Goal: Task Accomplishment & Management: Use online tool/utility

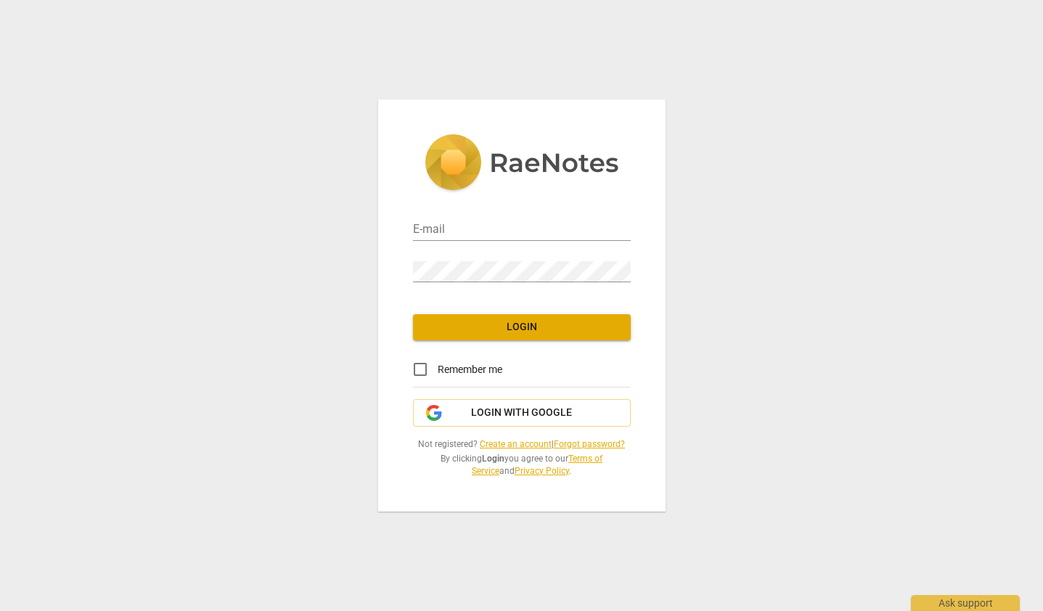
type input "lpachence@gmail.com"
click at [539, 326] on span "Login" at bounding box center [522, 327] width 194 height 15
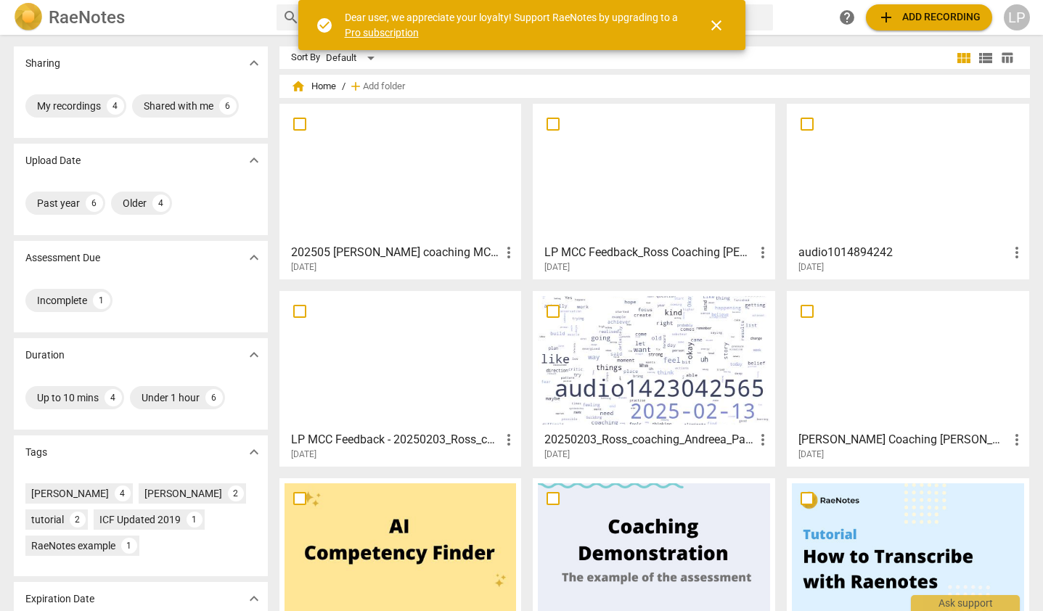
click at [946, 19] on span "add Add recording" at bounding box center [928, 17] width 103 height 17
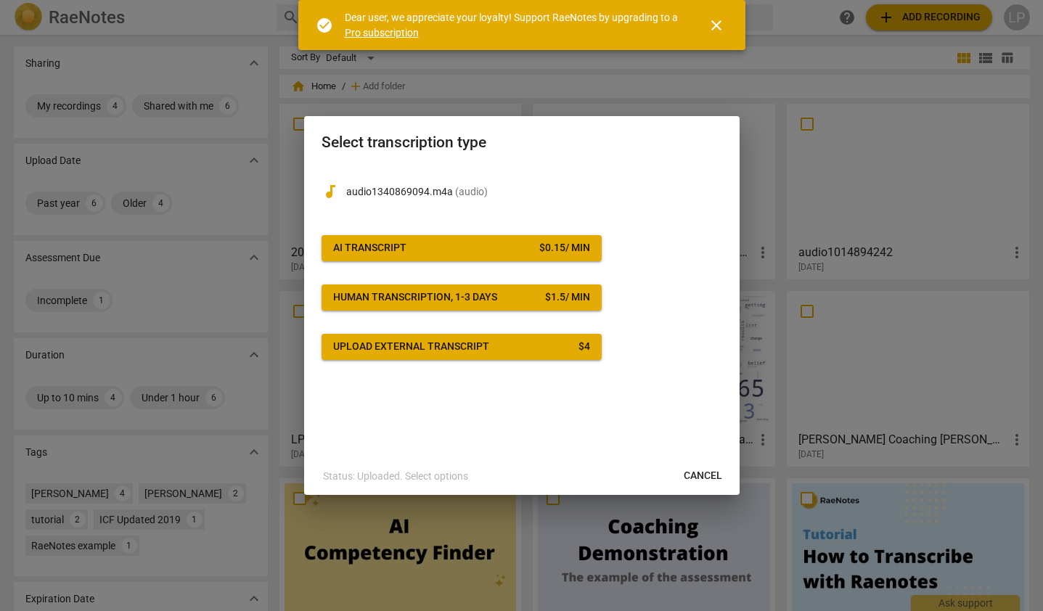
click at [481, 235] on button "AI Transcript $ 0.15 / min" at bounding box center [461, 248] width 280 height 26
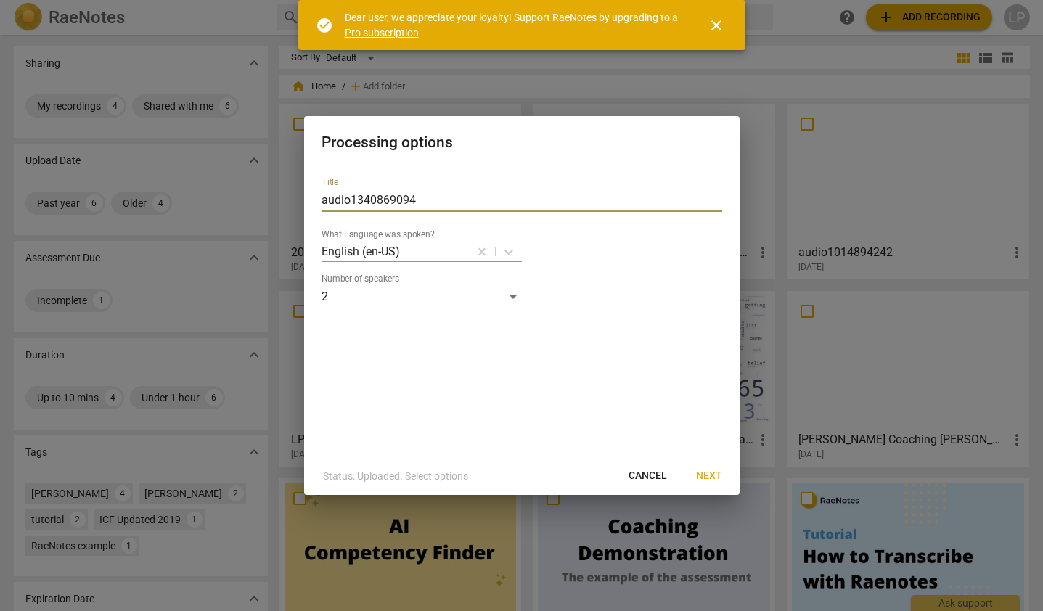
drag, startPoint x: 434, startPoint y: 194, endPoint x: 210, endPoint y: 190, distance: 223.5
click at [210, 190] on div "Processing options Title audio1340869094 What Language was spoken? English (en-…" at bounding box center [521, 305] width 1043 height 611
type input "[PERSON_NAME] Coaching Lyssa [DATE]"
click at [702, 467] on button "Next" at bounding box center [708, 476] width 49 height 26
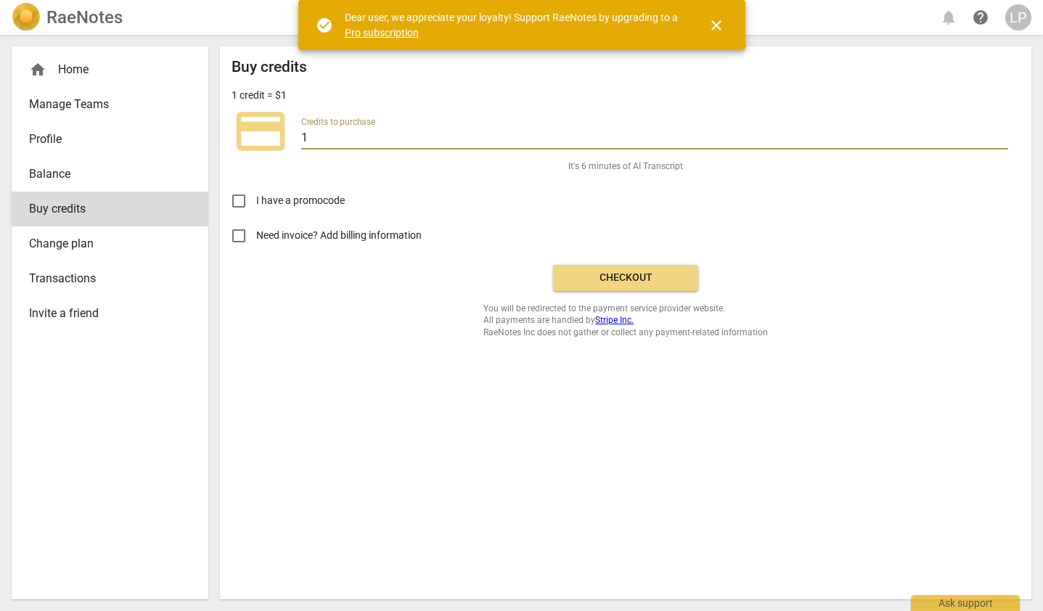
click at [356, 135] on input "1" at bounding box center [654, 138] width 707 height 21
click at [626, 269] on button "Checkout" at bounding box center [625, 278] width 145 height 26
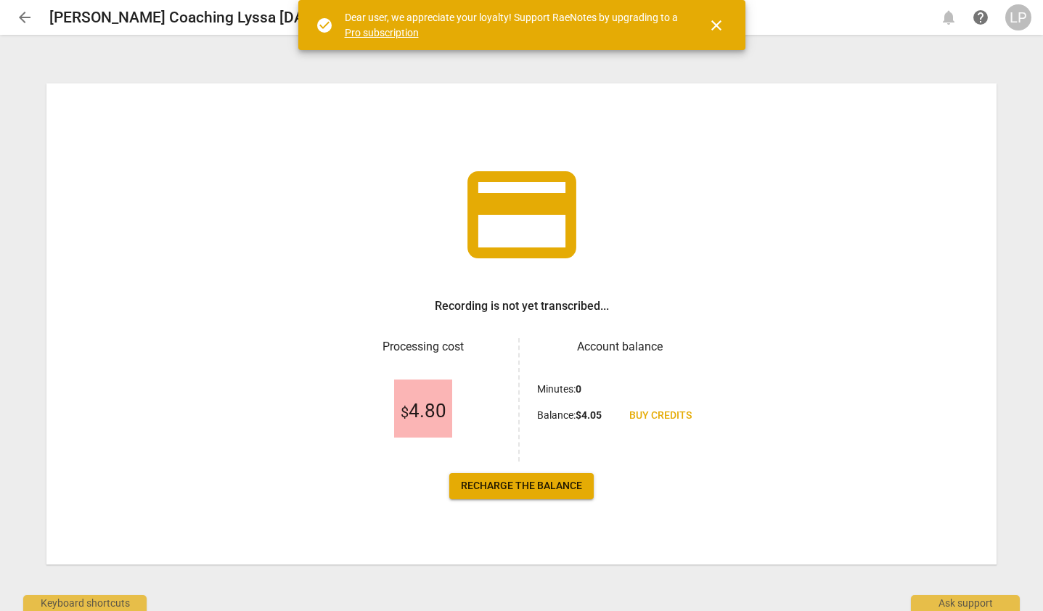
click at [517, 480] on span "Recharge the balance" at bounding box center [521, 486] width 121 height 15
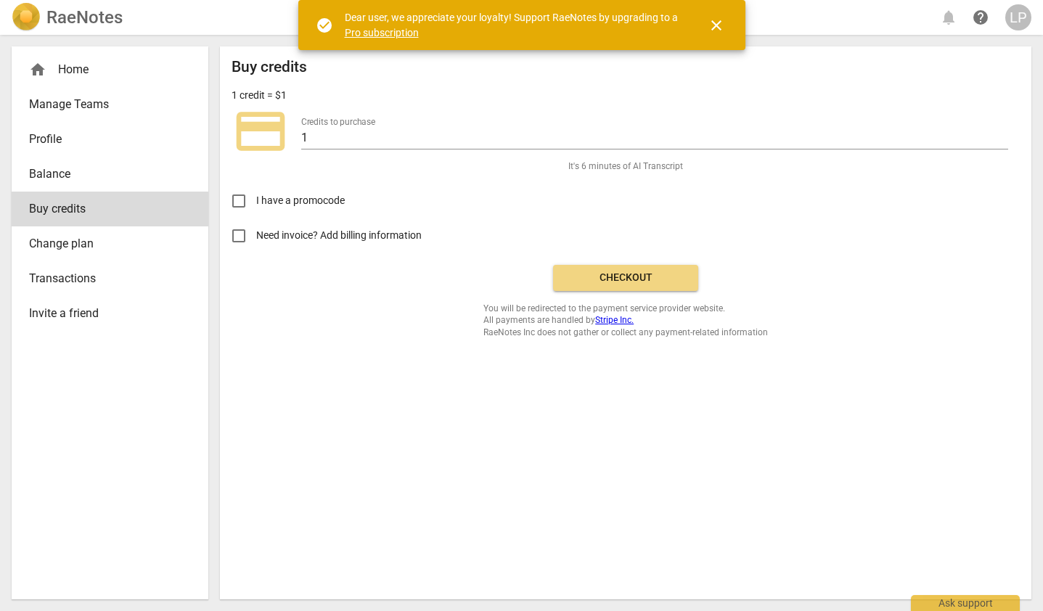
click at [719, 24] on span "close" at bounding box center [716, 25] width 17 height 17
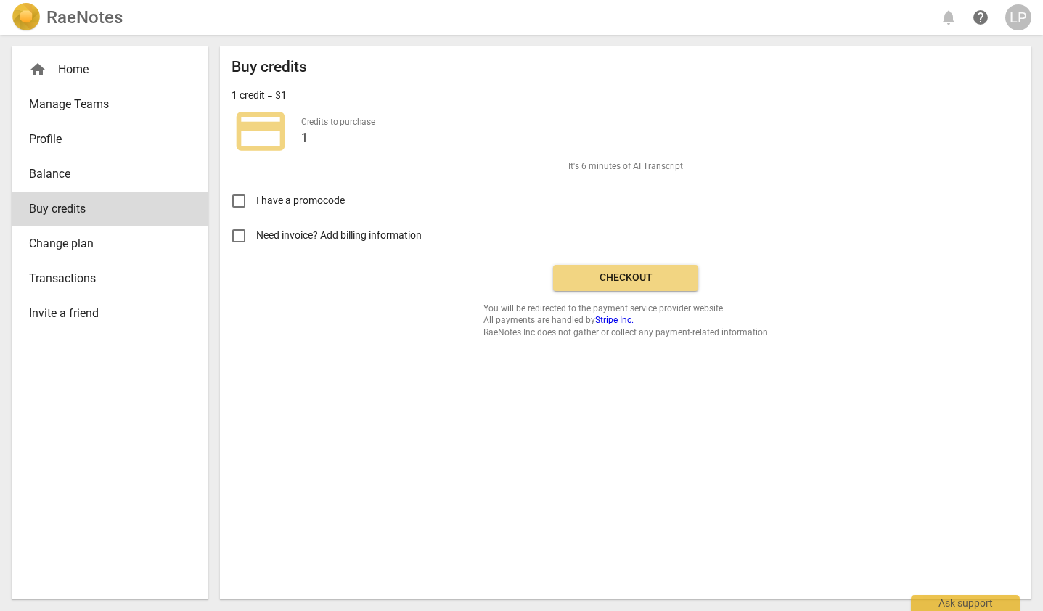
click at [614, 268] on button "Checkout" at bounding box center [625, 278] width 145 height 26
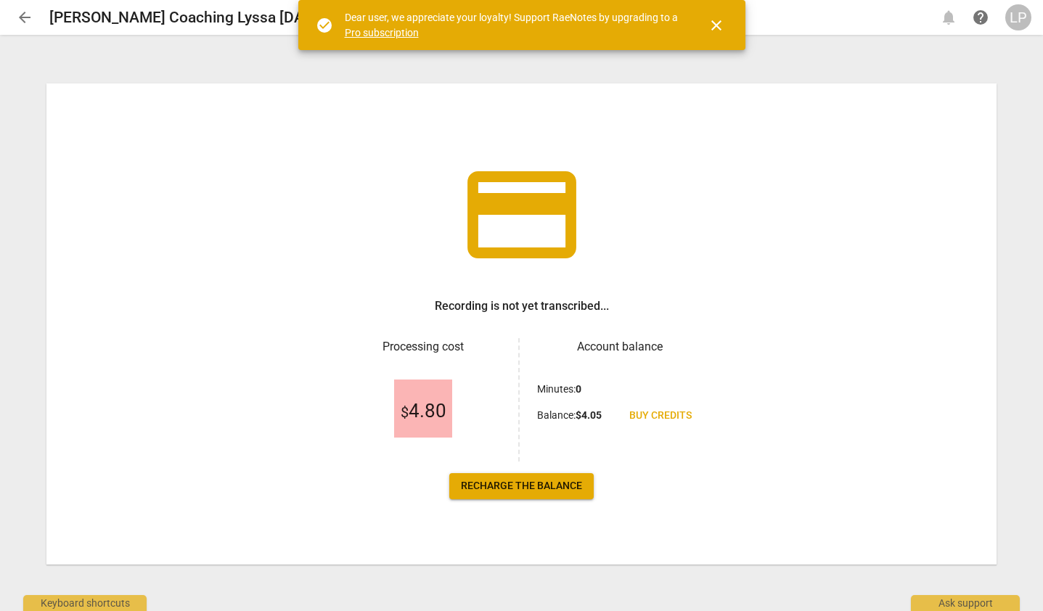
click at [417, 409] on span "$ 4.80" at bounding box center [424, 412] width 46 height 22
click at [520, 492] on span "Recharge the balance" at bounding box center [521, 486] width 121 height 15
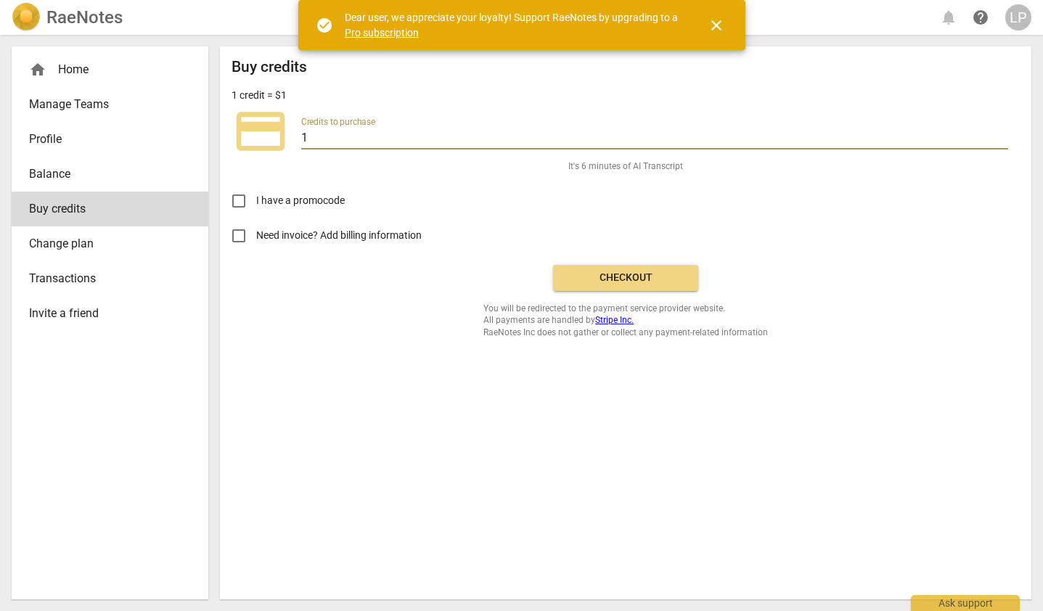
drag, startPoint x: 314, startPoint y: 136, endPoint x: 273, endPoint y: 136, distance: 41.4
click at [273, 136] on div "credit_card Credits to purchase 1" at bounding box center [625, 131] width 788 height 58
type input "5"
click at [604, 274] on span "Checkout" at bounding box center [626, 278] width 122 height 15
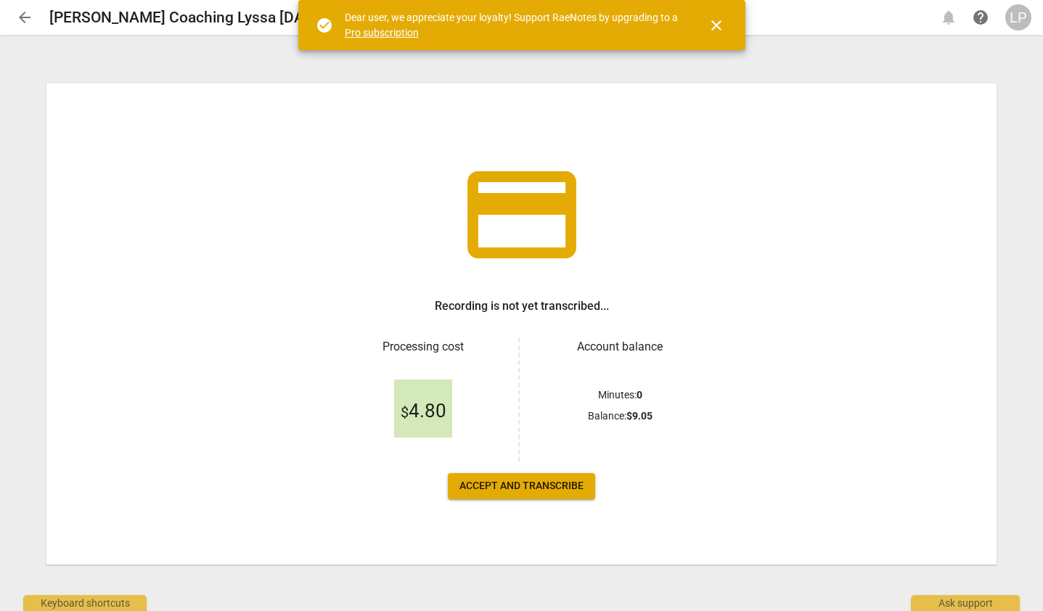
click at [533, 481] on span "Accept and transcribe" at bounding box center [521, 486] width 124 height 15
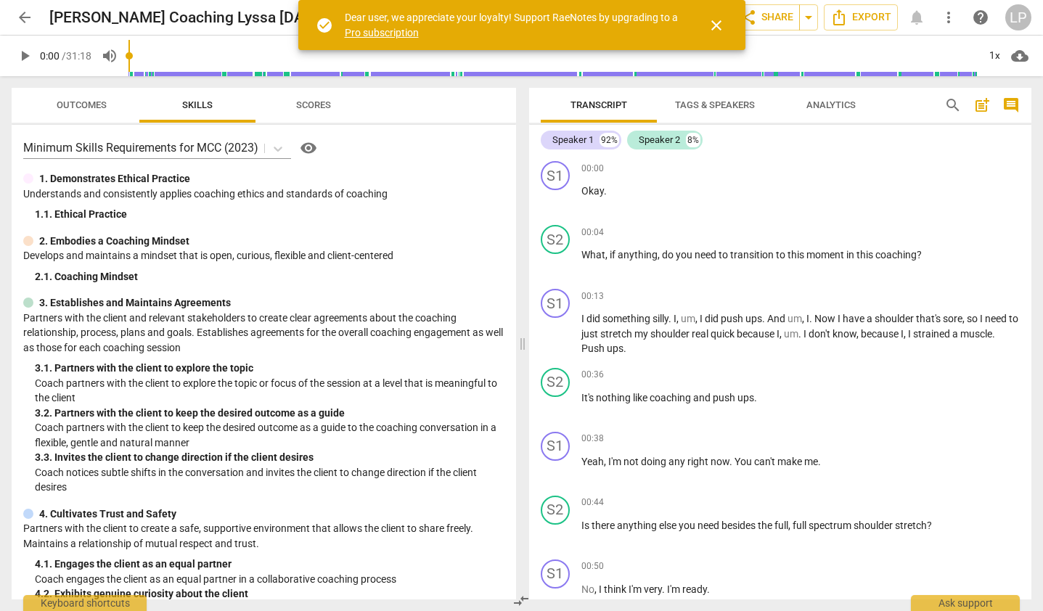
click at [716, 17] on span "close" at bounding box center [716, 25] width 17 height 17
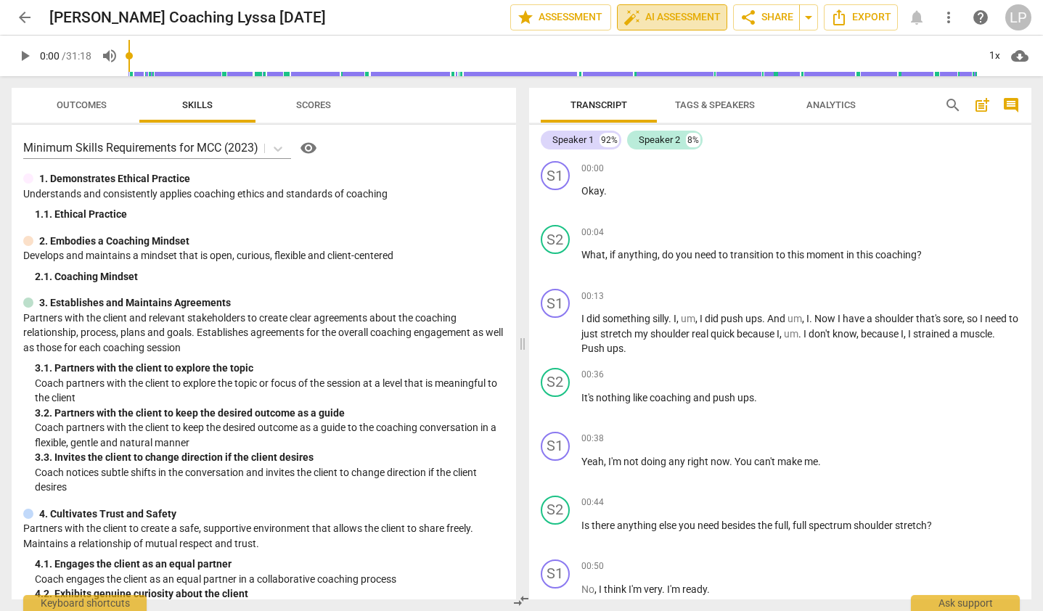
click at [660, 16] on span "auto_fix_high AI Assessment" at bounding box center [671, 17] width 97 height 17
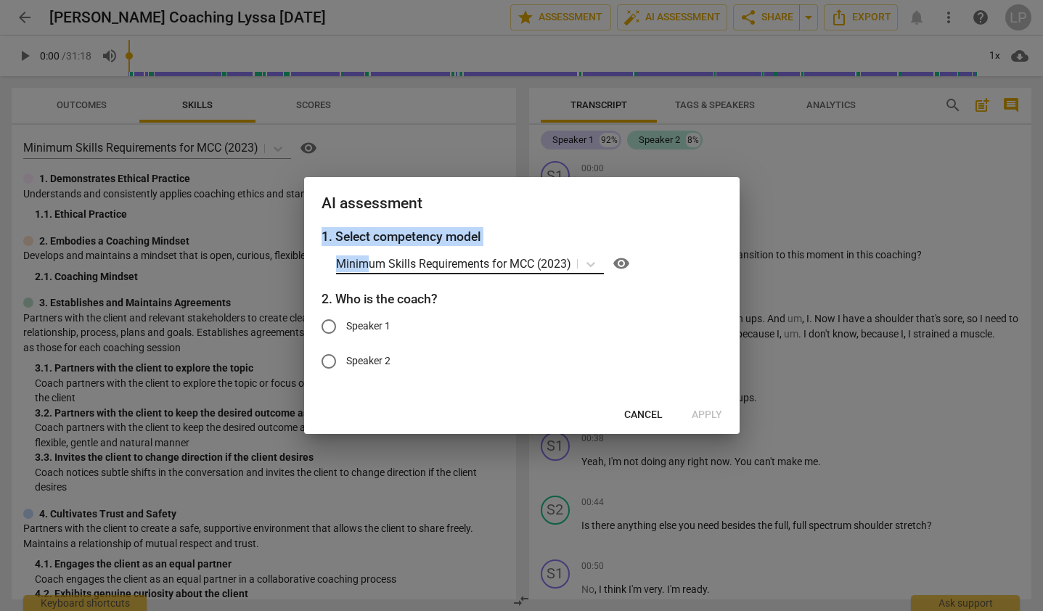
drag, startPoint x: 626, startPoint y: 196, endPoint x: 363, endPoint y: 256, distance: 269.5
click at [363, 256] on div "AI assessment 1. Select competency model Minimum Skills Requirements for MCC (2…" at bounding box center [521, 305] width 435 height 256
click at [332, 359] on input "Speaker 2" at bounding box center [328, 361] width 35 height 35
radio input "true"
click at [703, 412] on span "Apply" at bounding box center [707, 415] width 30 height 15
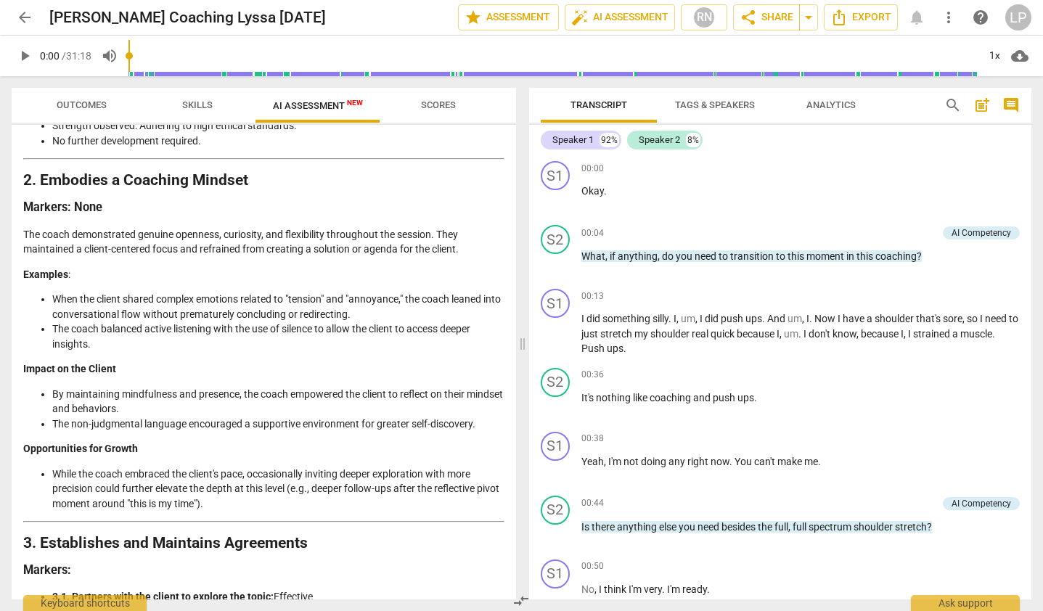
scroll to position [424, 0]
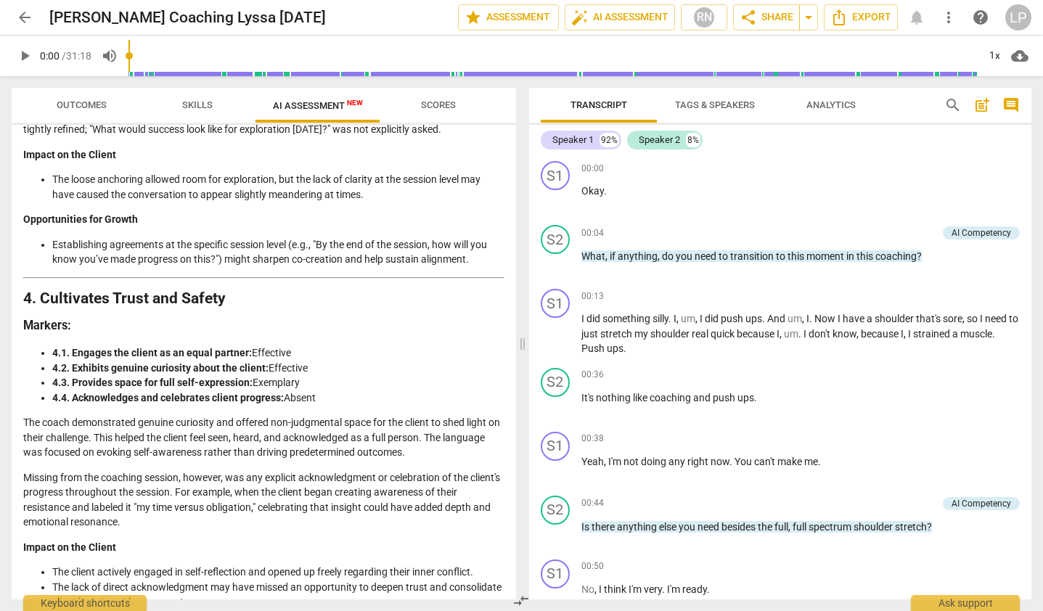
scroll to position [0, 0]
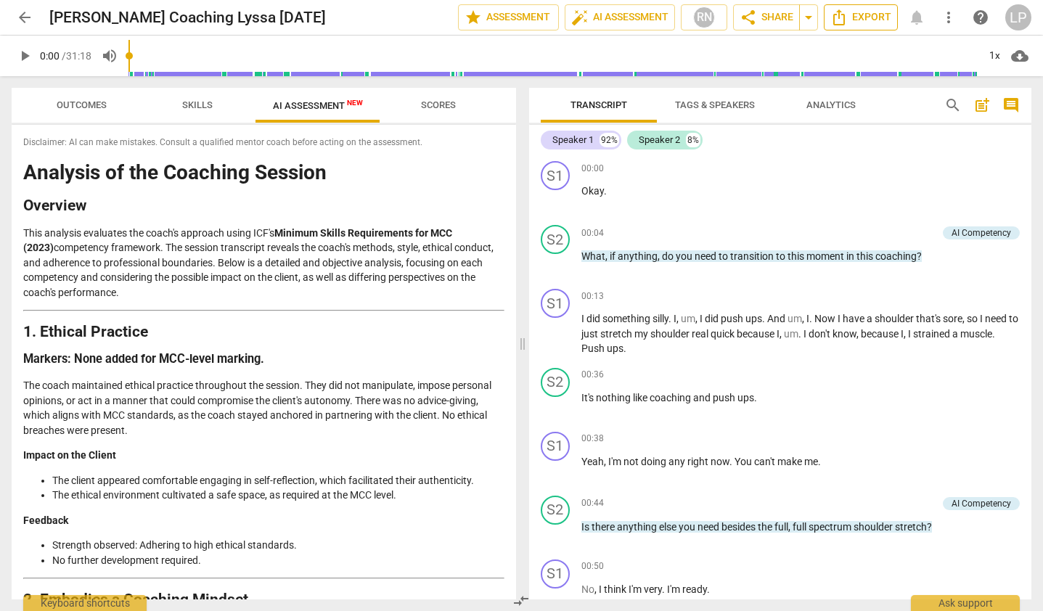
click at [852, 10] on span "Export" at bounding box center [860, 17] width 61 height 17
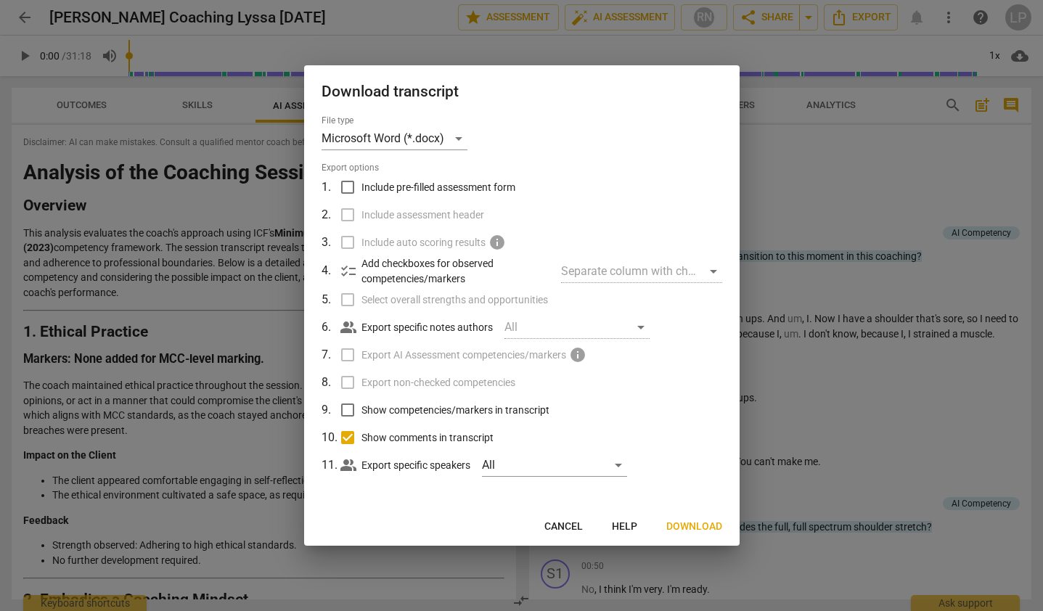
click at [350, 186] on input "Include pre-filled assessment form" at bounding box center [348, 187] width 28 height 28
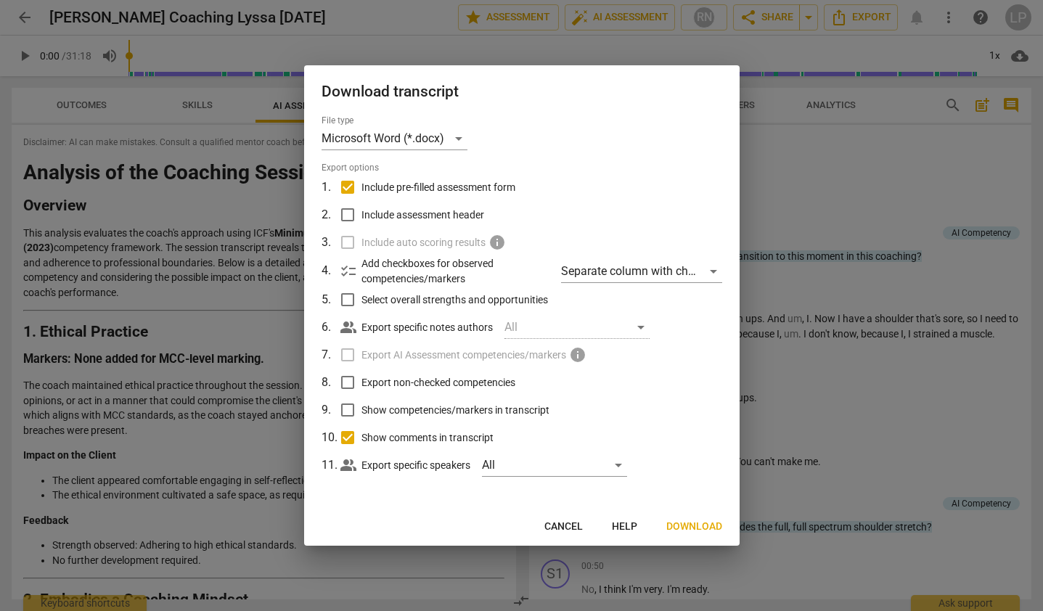
click at [350, 189] on input "Include pre-filled assessment form" at bounding box center [348, 187] width 28 height 28
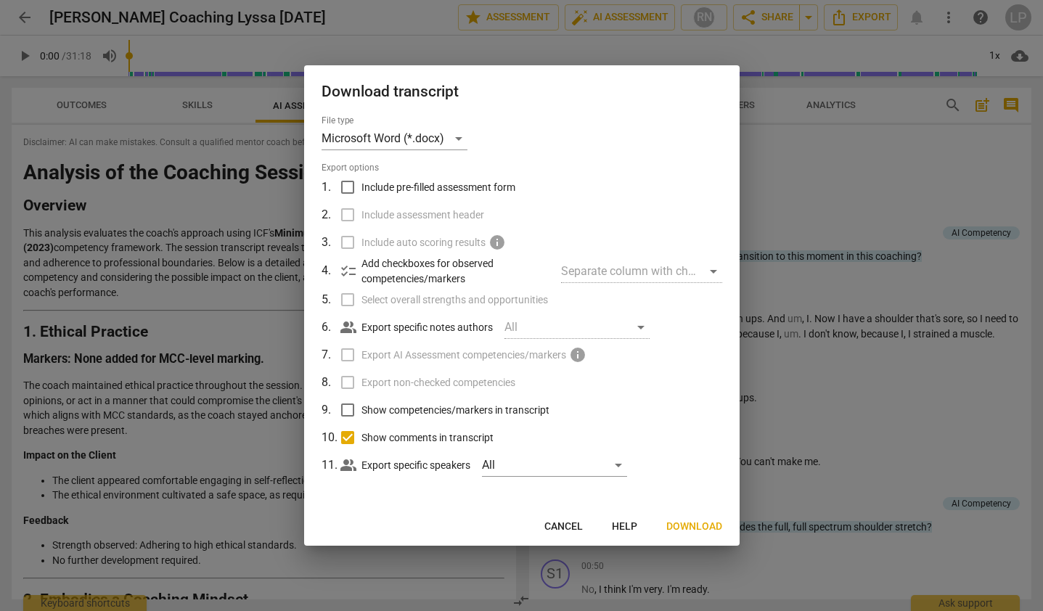
click at [350, 188] on input "Include pre-filled assessment form" at bounding box center [348, 187] width 28 height 28
checkbox input "true"
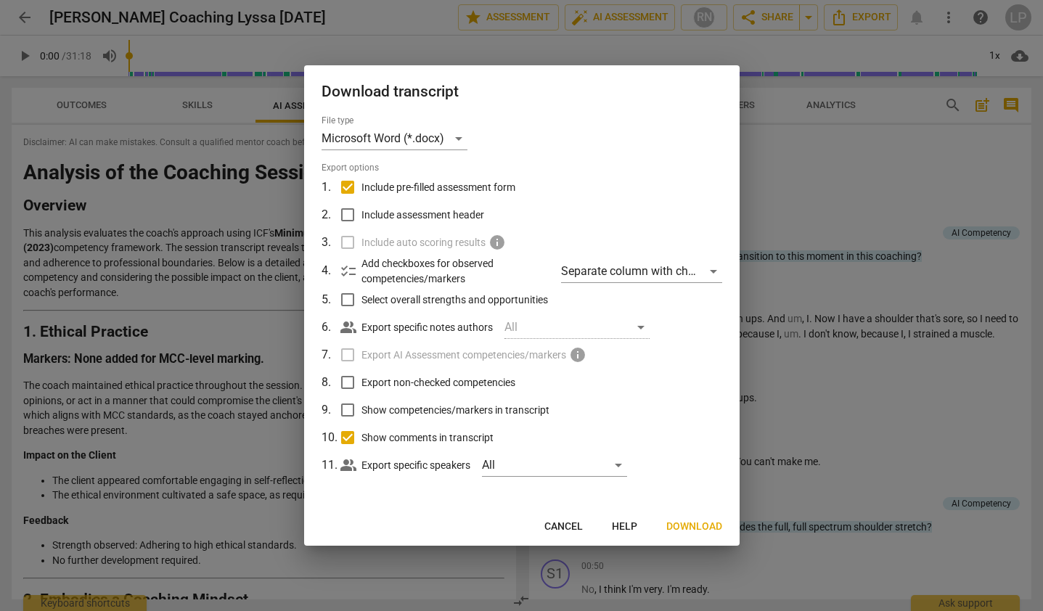
click at [349, 299] on input "Select overall strengths and opportunities" at bounding box center [348, 300] width 28 height 28
checkbox input "true"
click at [353, 356] on label "Export AI Assessment competencies/markers info" at bounding box center [520, 355] width 380 height 28
click at [347, 184] on input "Include pre-filled assessment form" at bounding box center [348, 187] width 28 height 28
checkbox input "false"
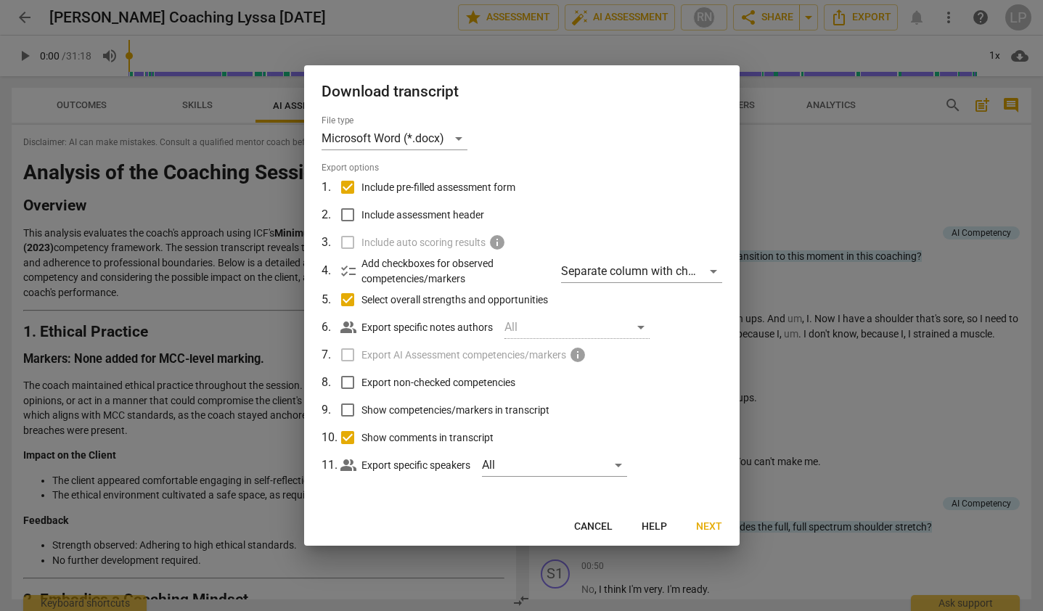
checkbox input "false"
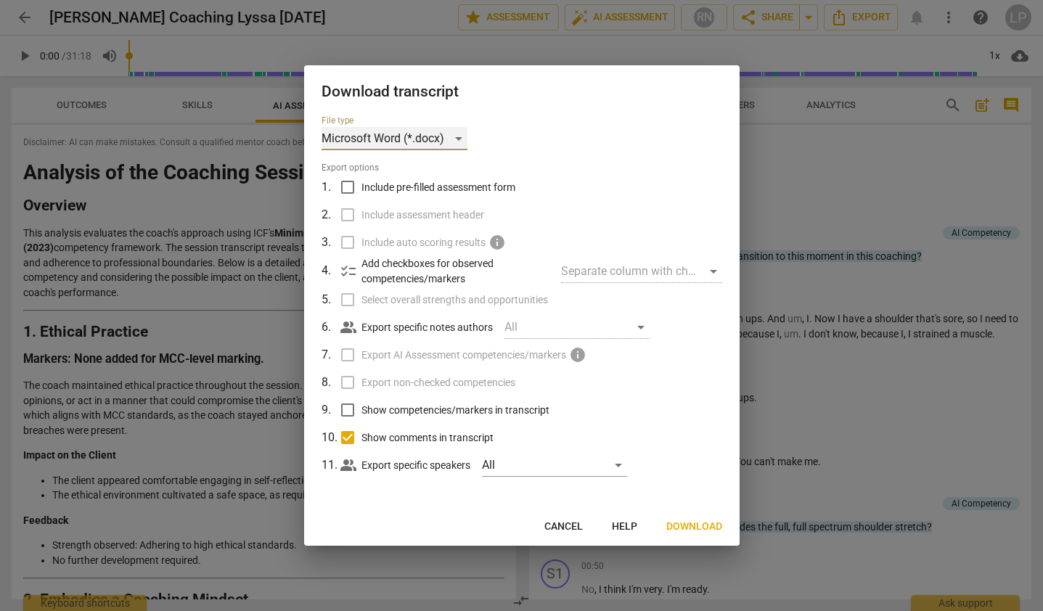
click at [437, 139] on div "Microsoft Word (*.docx)" at bounding box center [394, 138] width 146 height 23
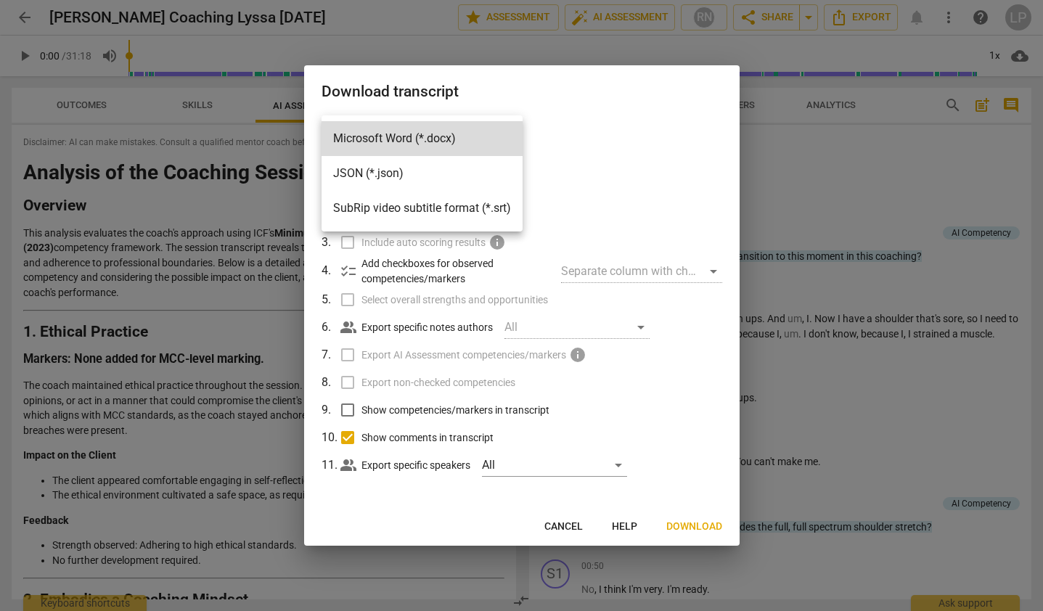
click at [437, 139] on li "Microsoft Word (*.docx)" at bounding box center [421, 138] width 201 height 35
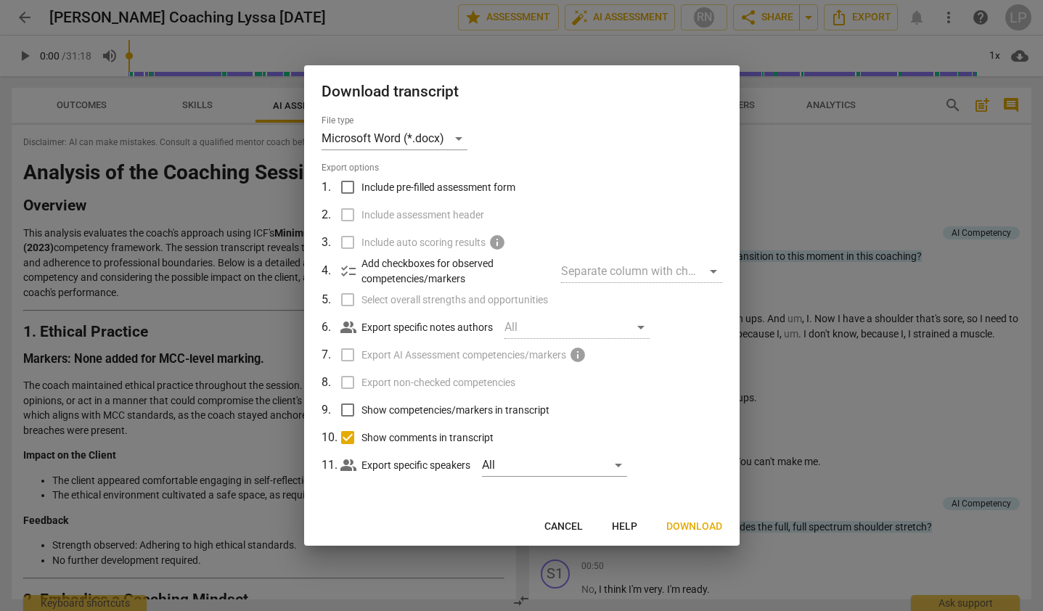
click at [349, 357] on label "Export AI Assessment competencies/markers info" at bounding box center [520, 355] width 380 height 28
click at [581, 354] on span "info" at bounding box center [577, 354] width 17 height 17
click at [348, 411] on input "Show competencies/markers in transcript" at bounding box center [348, 410] width 28 height 28
checkbox input "true"
click at [345, 189] on input "Include pre-filled assessment form" at bounding box center [348, 187] width 28 height 28
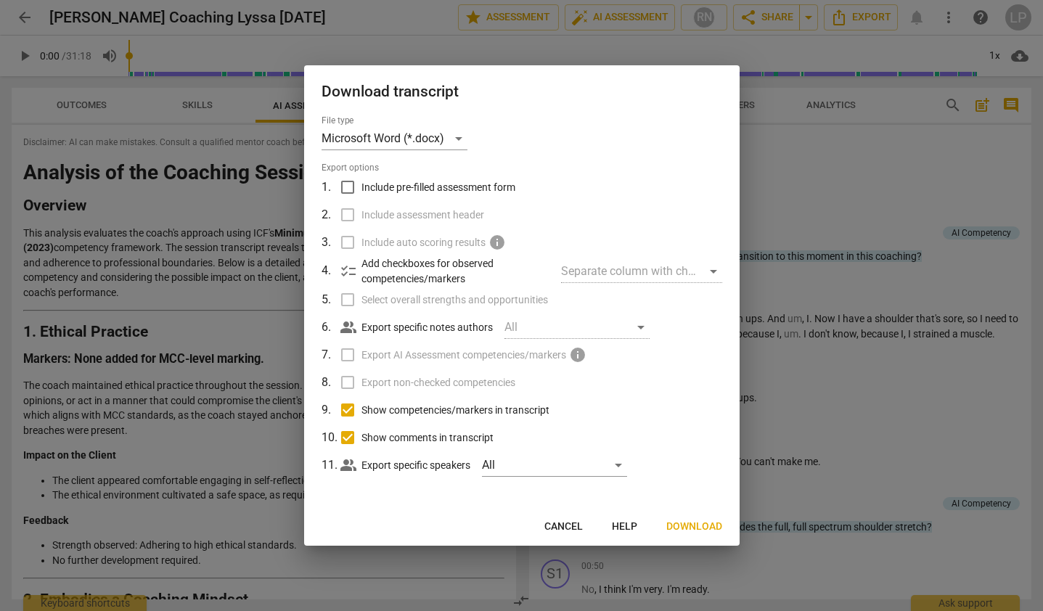
checkbox input "true"
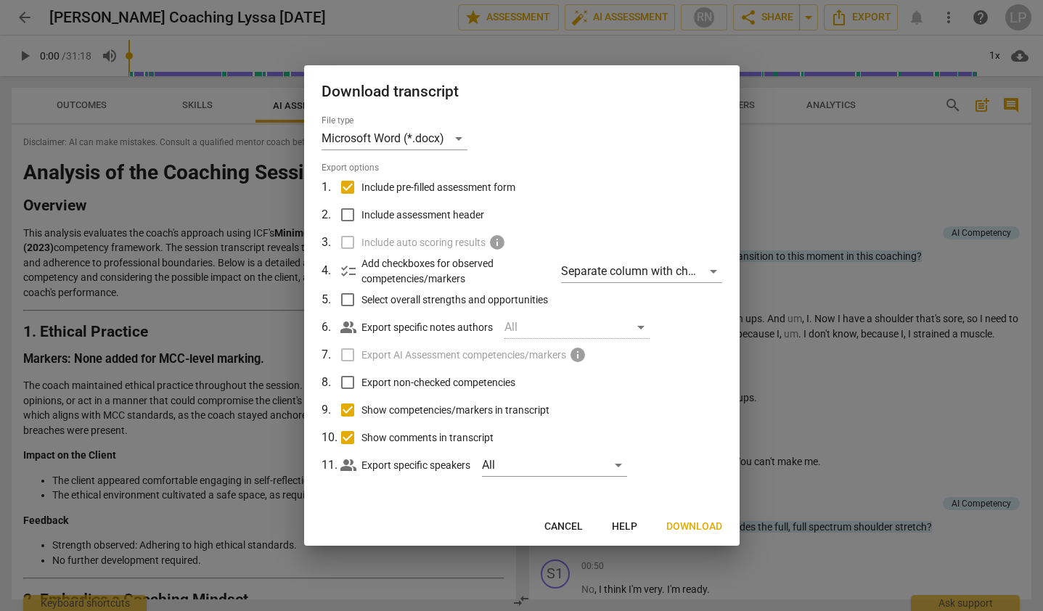
click at [352, 212] on input "Include assessment header" at bounding box center [348, 215] width 28 height 28
checkbox input "true"
click at [350, 303] on input "Select overall strengths and opportunities" at bounding box center [348, 300] width 28 height 28
checkbox input "true"
click at [702, 525] on span "Next" at bounding box center [709, 527] width 26 height 15
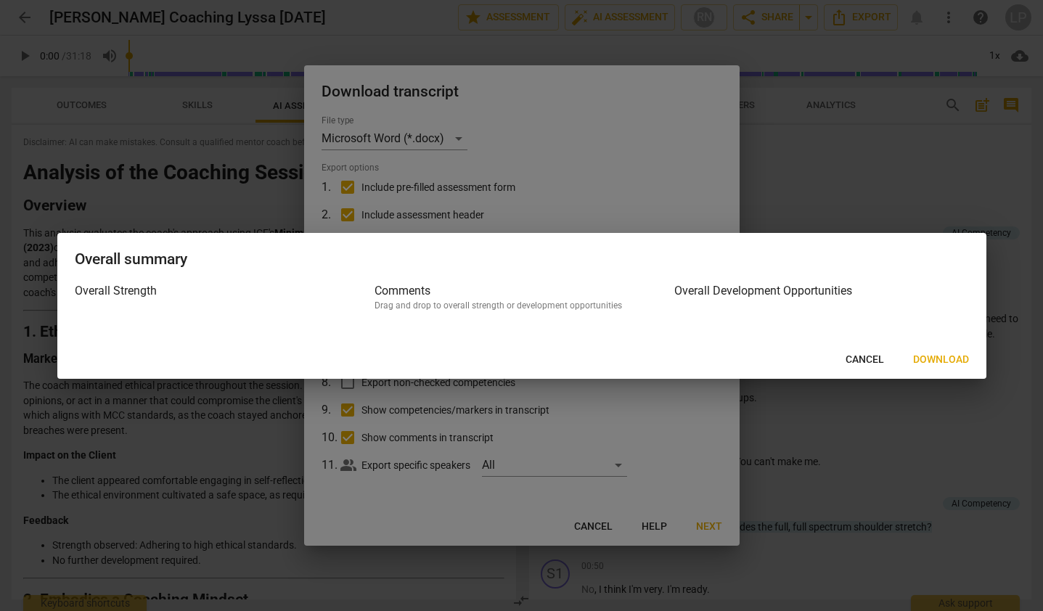
click at [938, 360] on span "Download" at bounding box center [941, 360] width 56 height 15
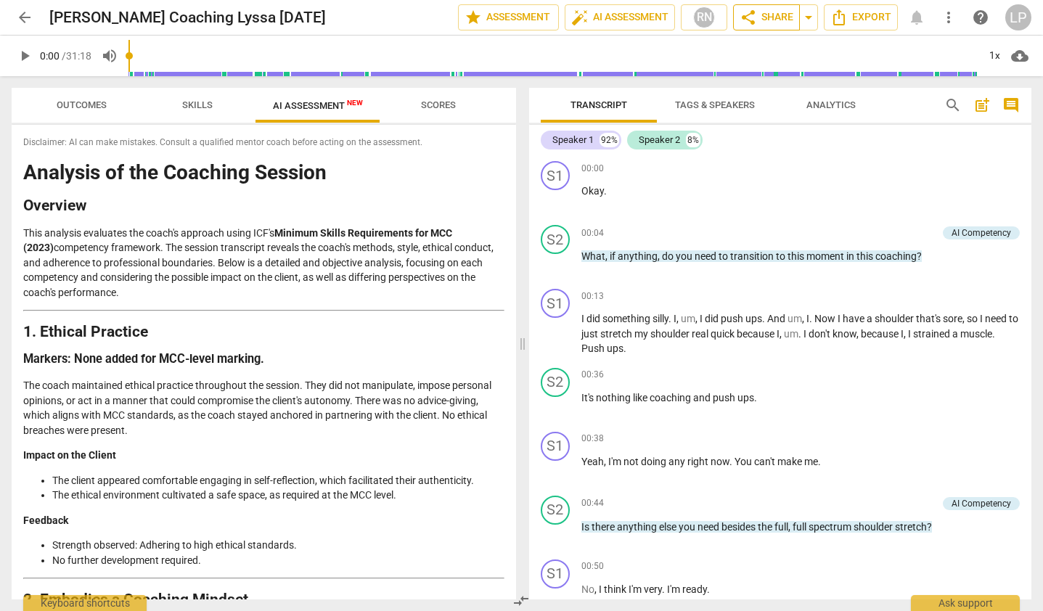
click at [771, 24] on span "share Share" at bounding box center [766, 17] width 54 height 17
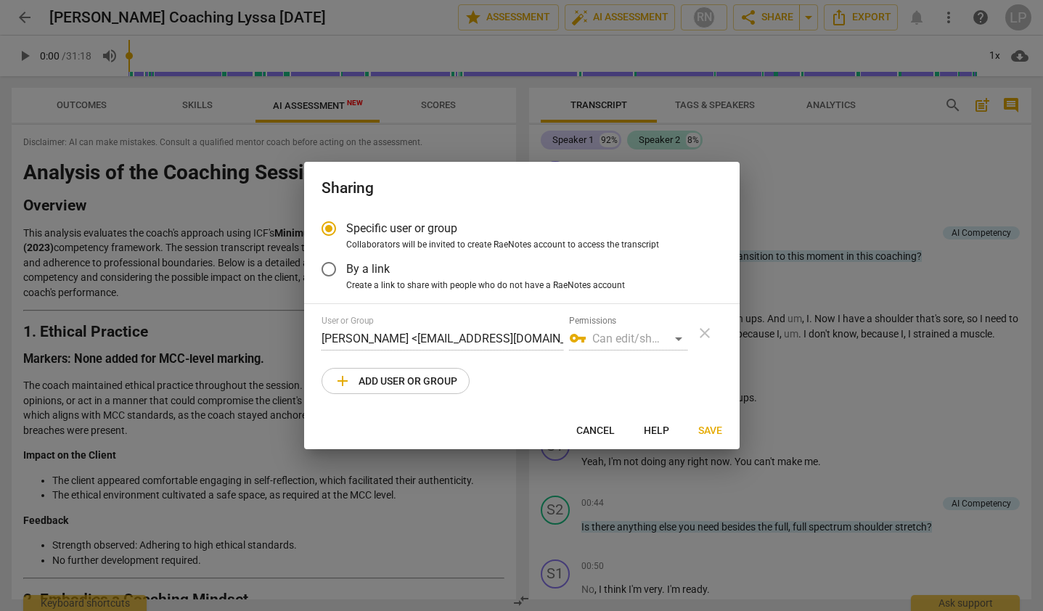
click at [405, 374] on span "add Add user or group" at bounding box center [395, 380] width 123 height 17
radio input "false"
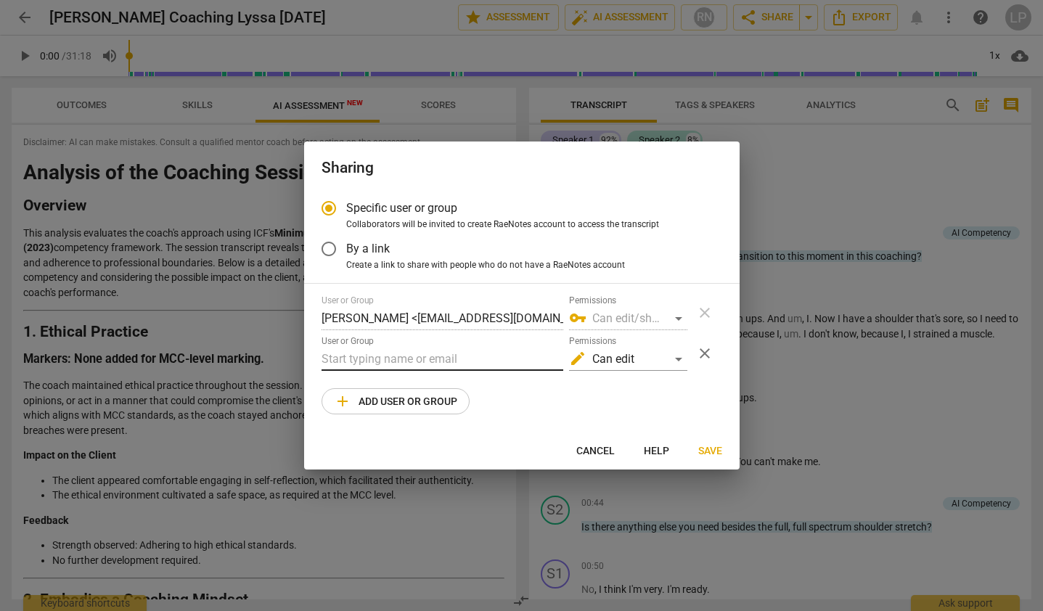
click at [392, 362] on input "text" at bounding box center [442, 359] width 242 height 23
paste input "[EMAIL_ADDRESS][DOMAIN_NAME]"
type input "[EMAIL_ADDRESS][DOMAIN_NAME]"
click at [684, 356] on div "edit Can edit" at bounding box center [628, 359] width 118 height 23
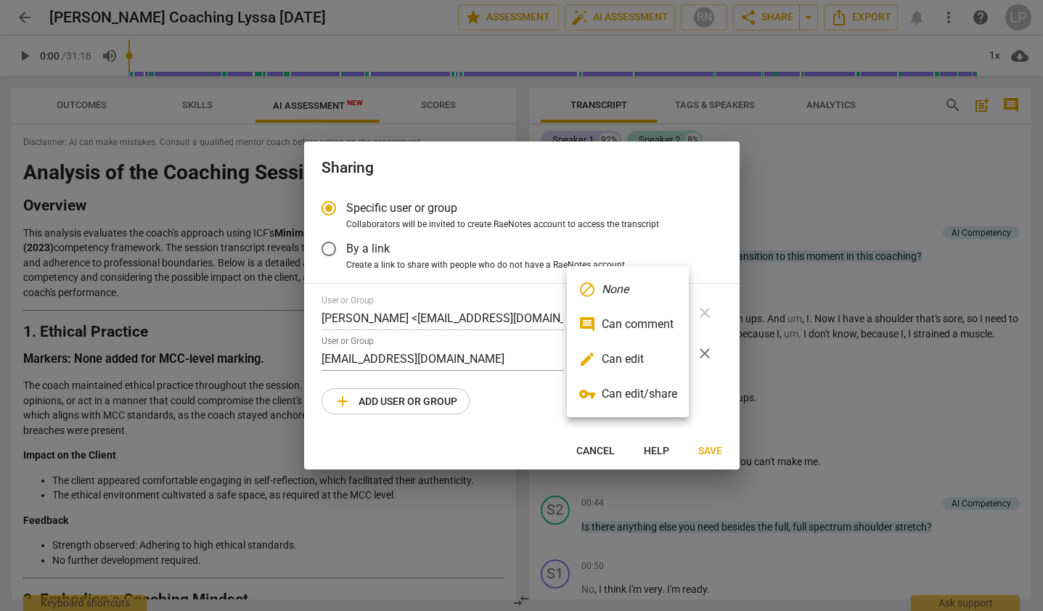
click at [639, 365] on li "edit Can edit" at bounding box center [628, 359] width 122 height 35
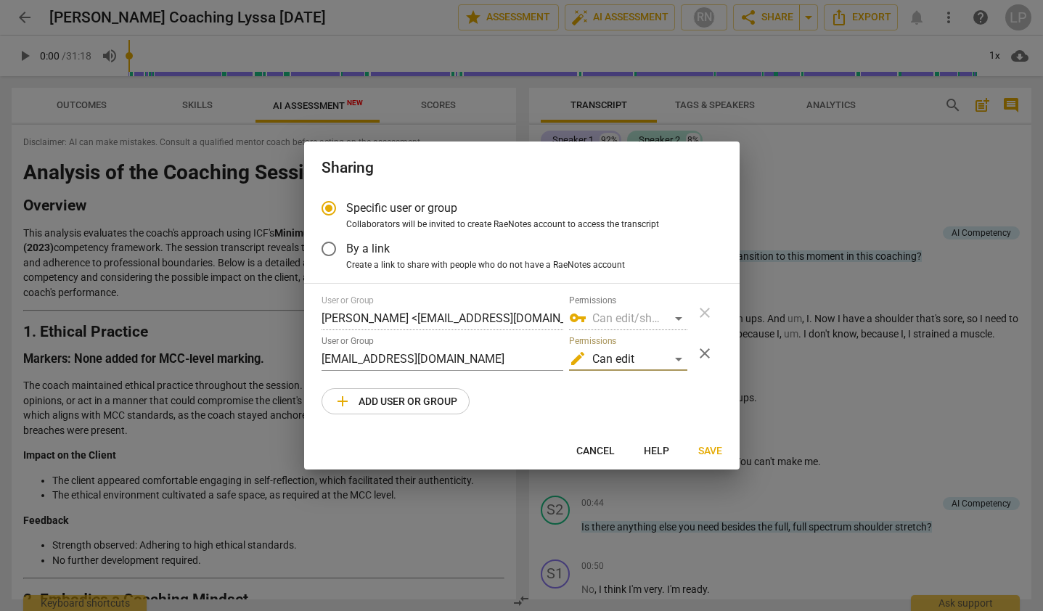
click at [706, 446] on span "Save" at bounding box center [710, 451] width 24 height 15
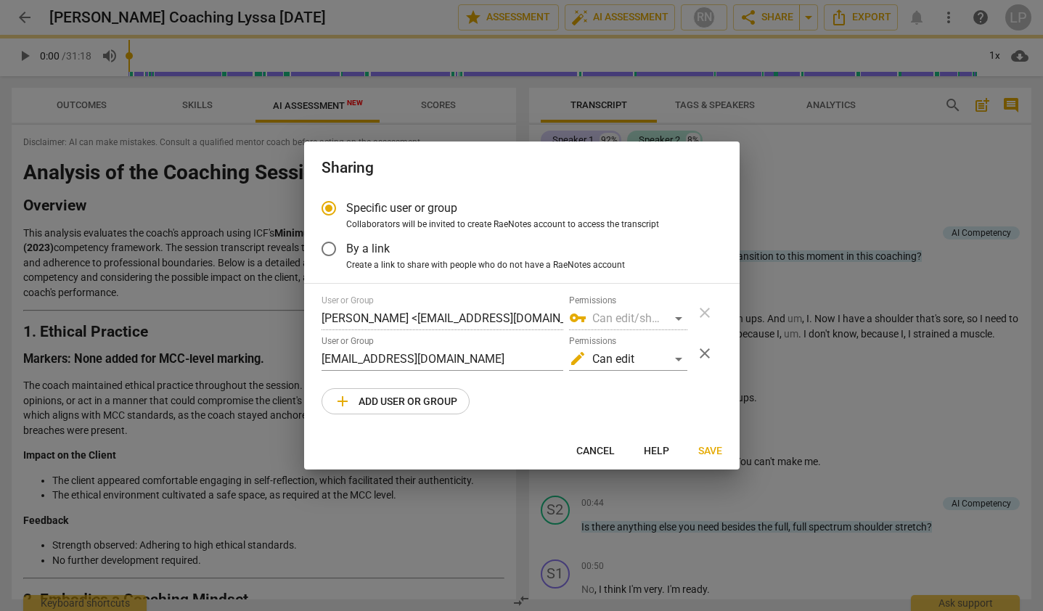
radio input "false"
type input "[PERSON_NAME] <[PERSON_NAME][EMAIL_ADDRESS][DOMAIN_NAME]>"
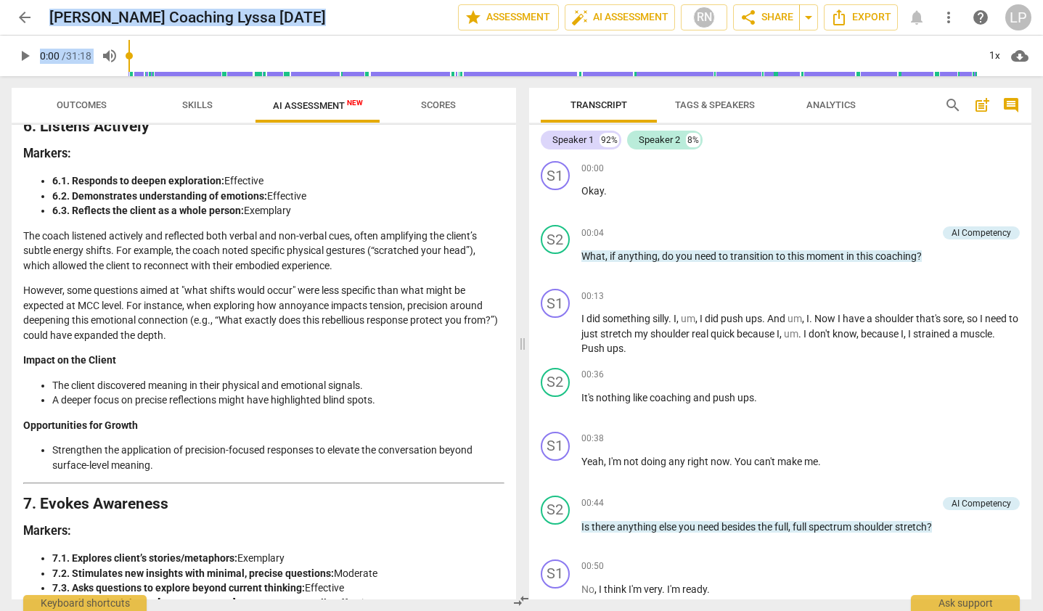
scroll to position [2720, 0]
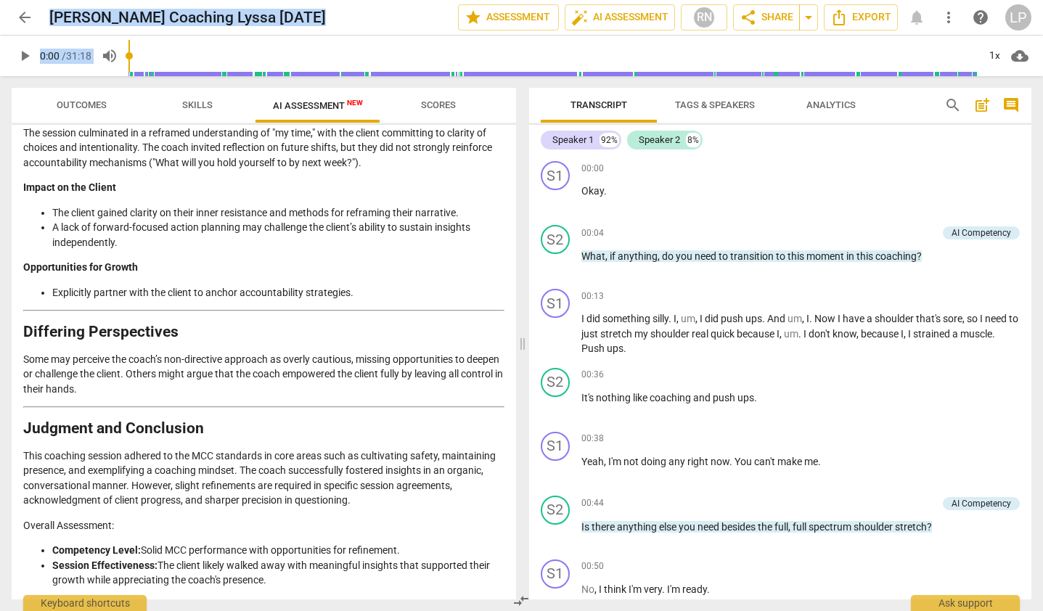
drag, startPoint x: 24, startPoint y: 166, endPoint x: 274, endPoint y: 581, distance: 484.1
copy div "Analysis of the Coaching Session Overview This analysis evaluates the coach's a…"
